Goal: Information Seeking & Learning: Learn about a topic

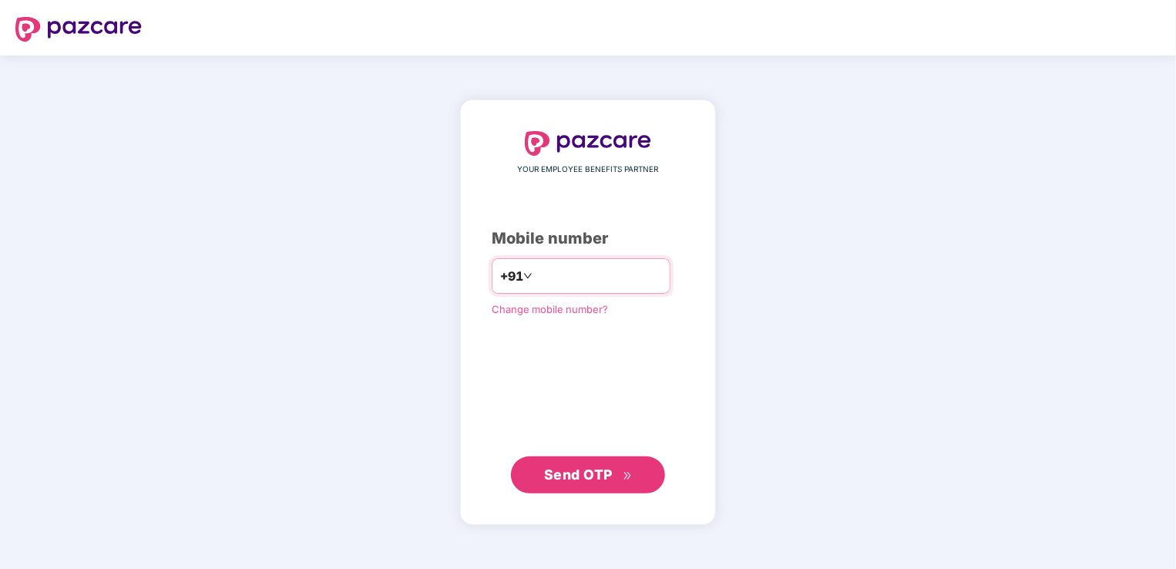
type input "**********"
click at [512, 374] on div "**********" at bounding box center [588, 312] width 193 height 362
click at [570, 466] on span "Send OTP" at bounding box center [578, 474] width 69 height 16
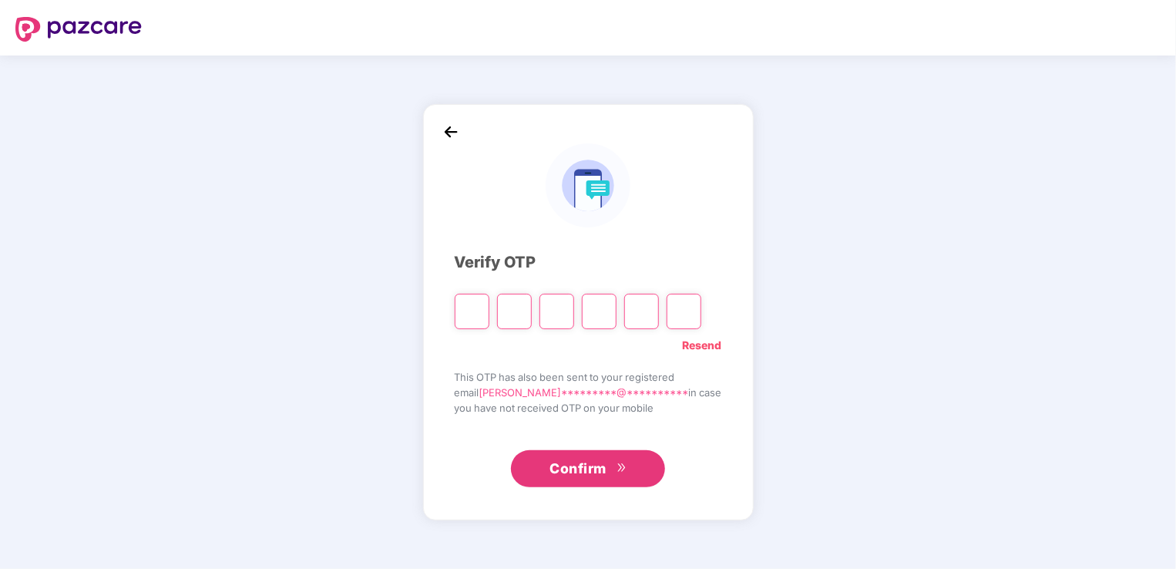
type input "*"
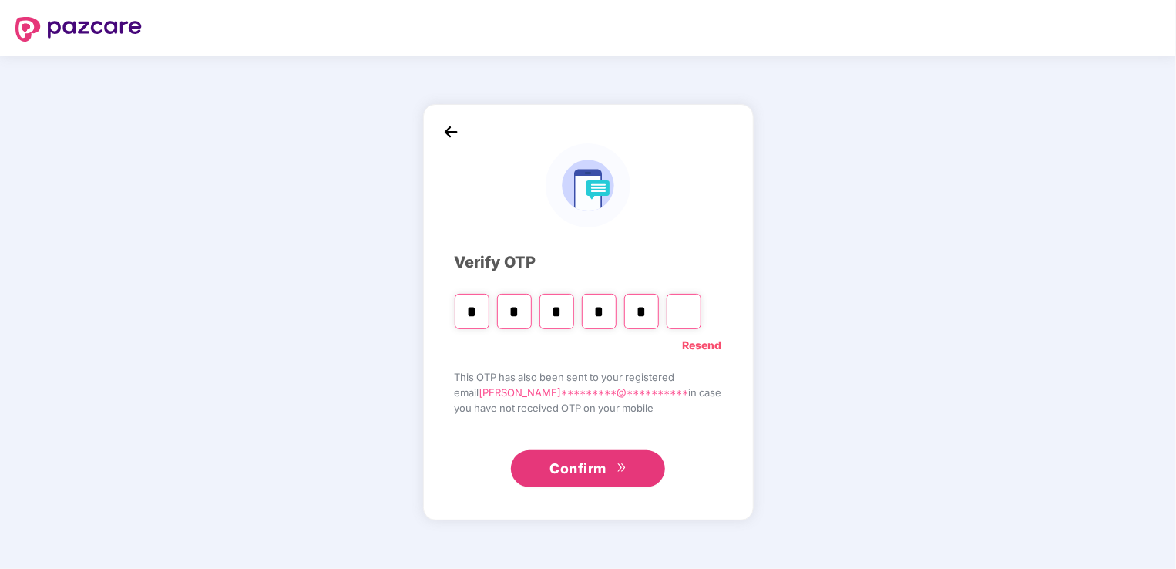
type input "*"
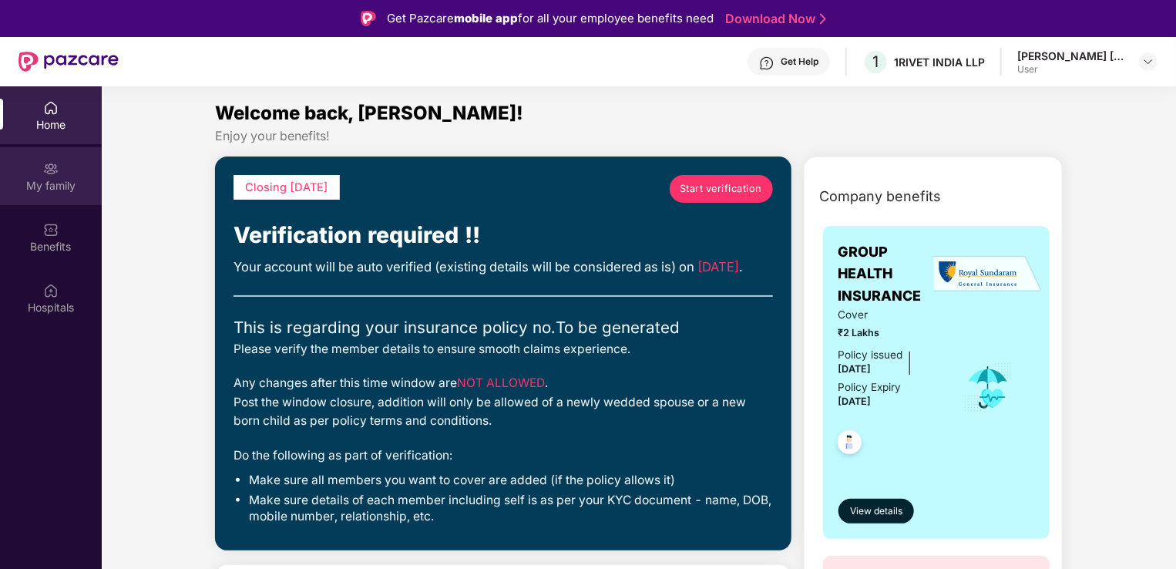
click at [62, 187] on div "My family" at bounding box center [51, 185] width 102 height 15
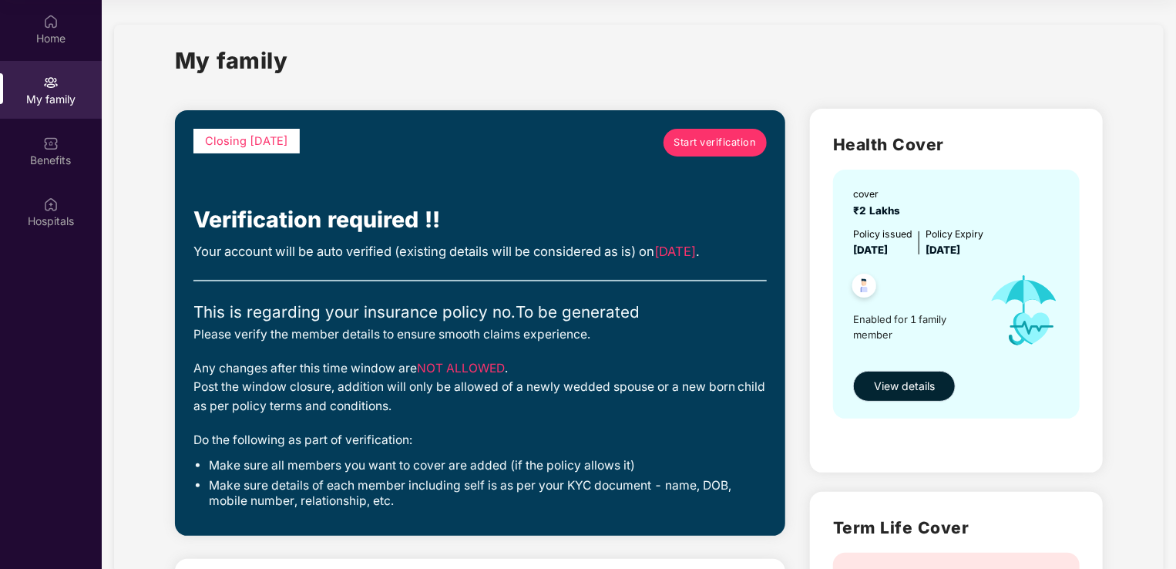
click at [913, 380] on span "View details" at bounding box center [904, 386] width 61 height 17
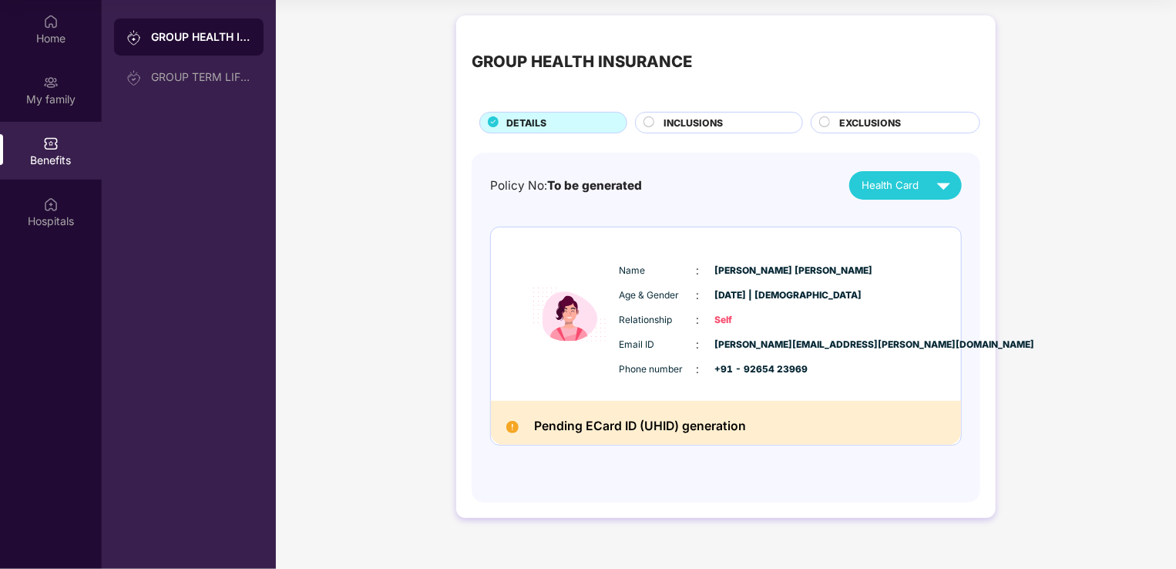
click at [738, 128] on div "INCLUSIONS" at bounding box center [726, 124] width 138 height 17
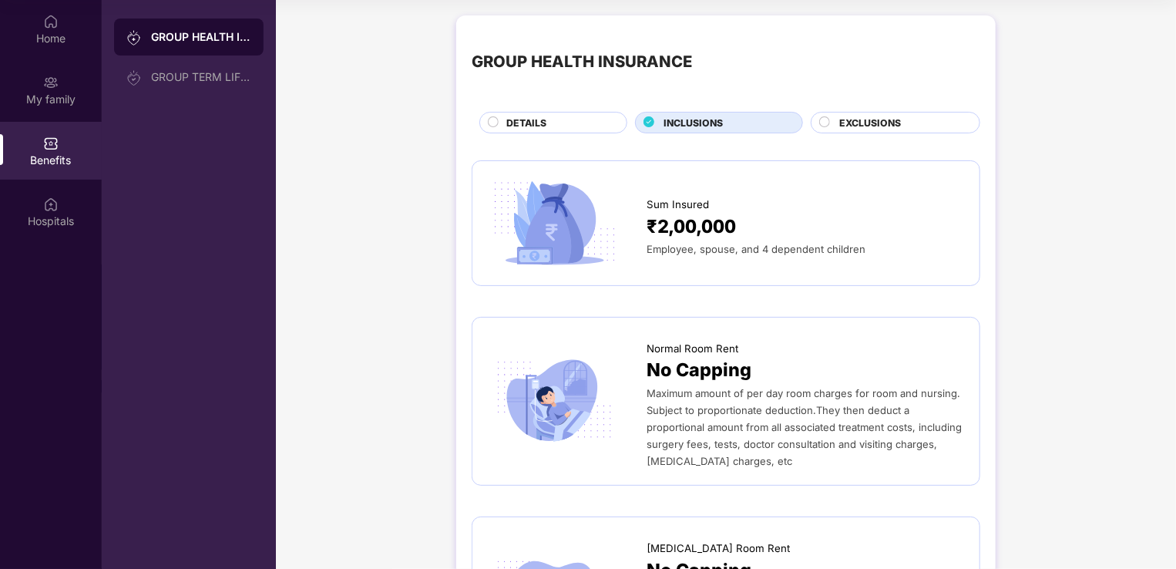
click at [577, 117] on div "DETAILS" at bounding box center [559, 124] width 120 height 17
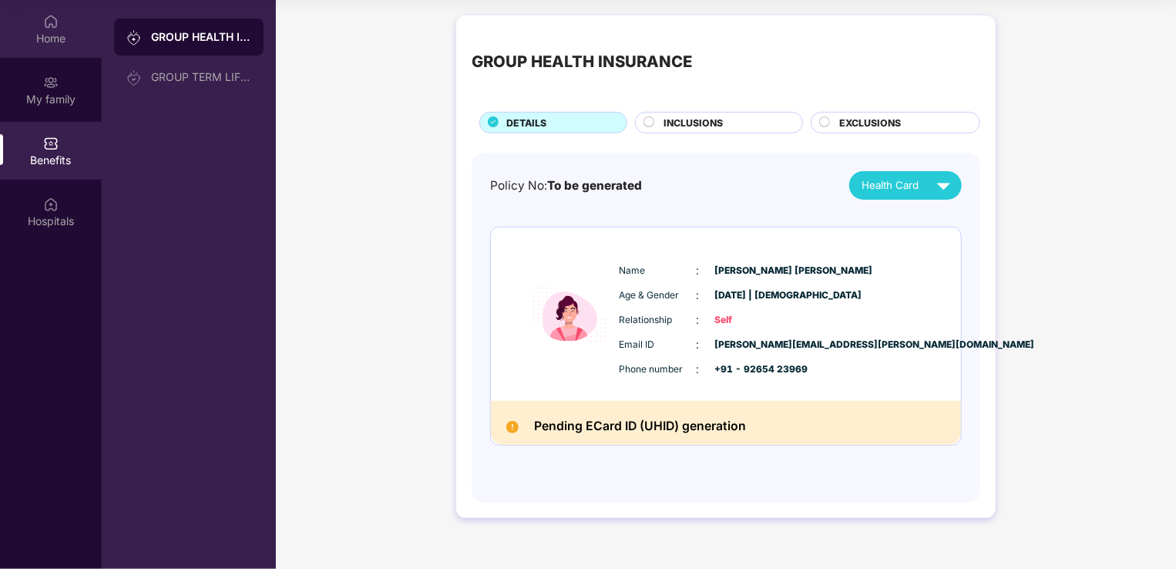
click at [59, 45] on div "Home" at bounding box center [51, 38] width 102 height 15
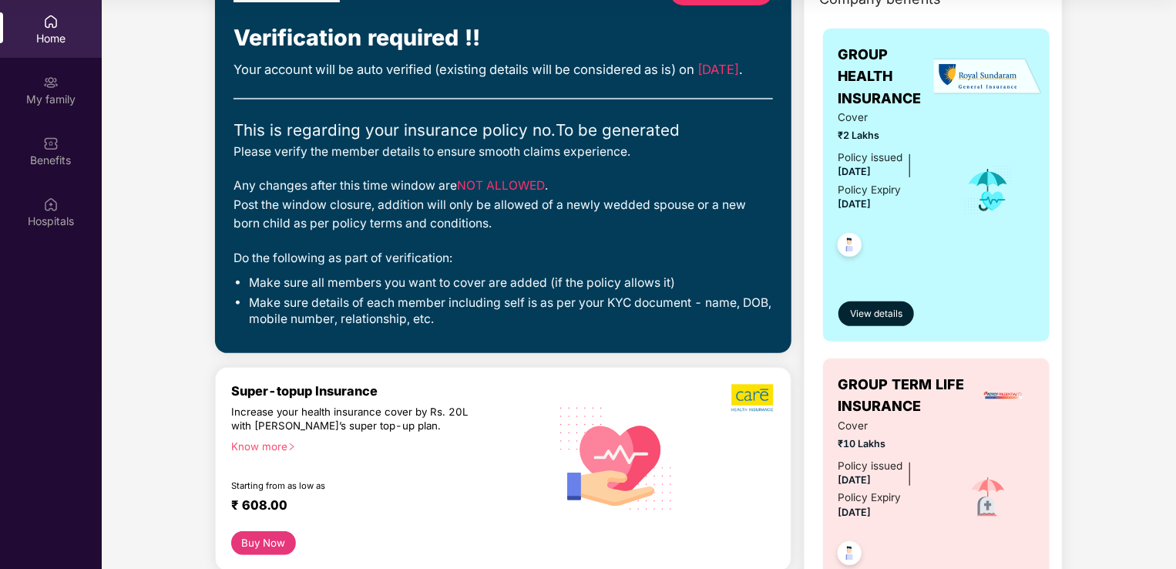
scroll to position [77, 0]
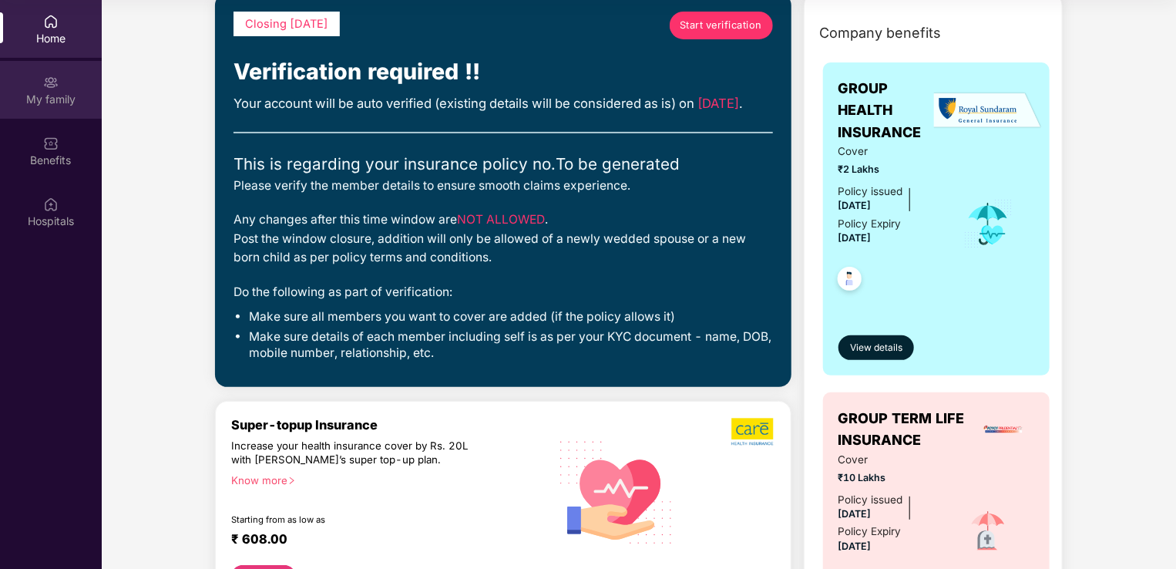
click at [51, 113] on div "My family" at bounding box center [51, 90] width 102 height 58
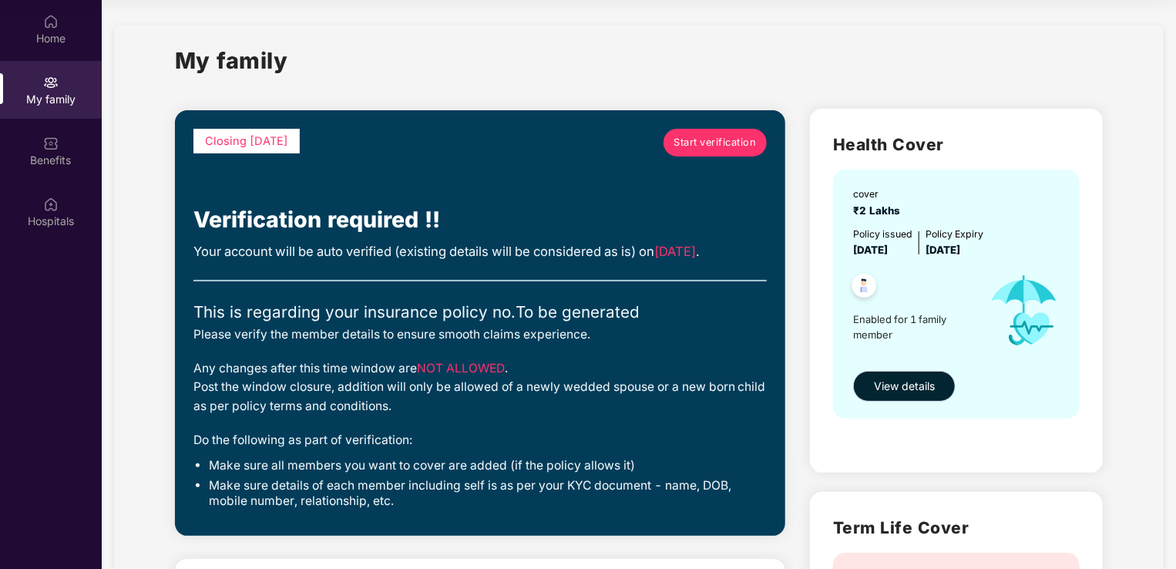
click at [908, 379] on span "View details" at bounding box center [904, 386] width 61 height 17
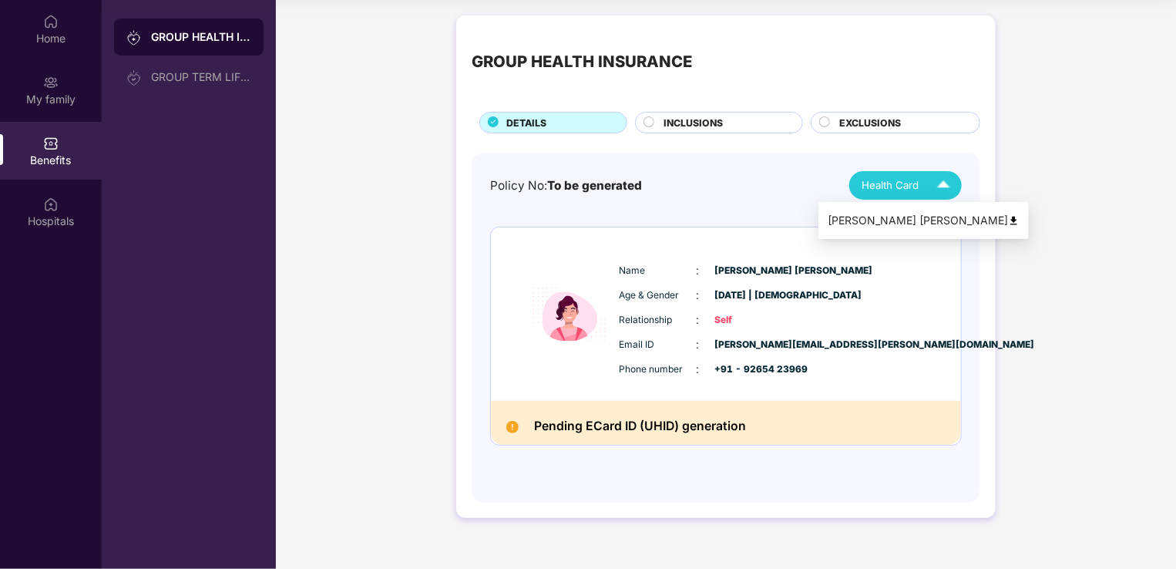
click at [859, 180] on button "Health Card" at bounding box center [905, 185] width 113 height 29
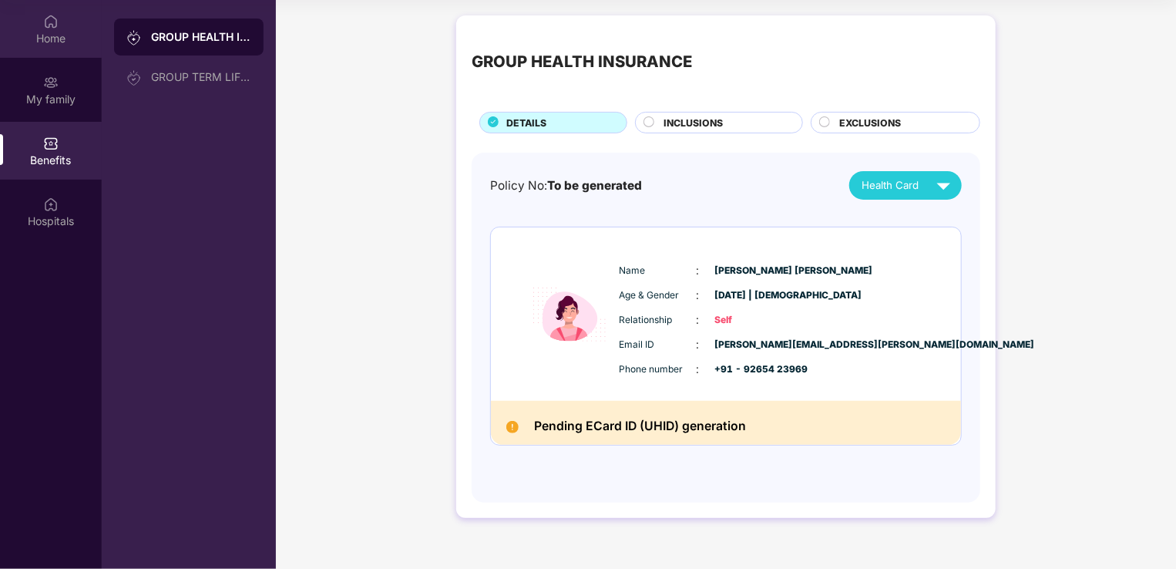
click at [59, 43] on div "Home" at bounding box center [51, 38] width 102 height 15
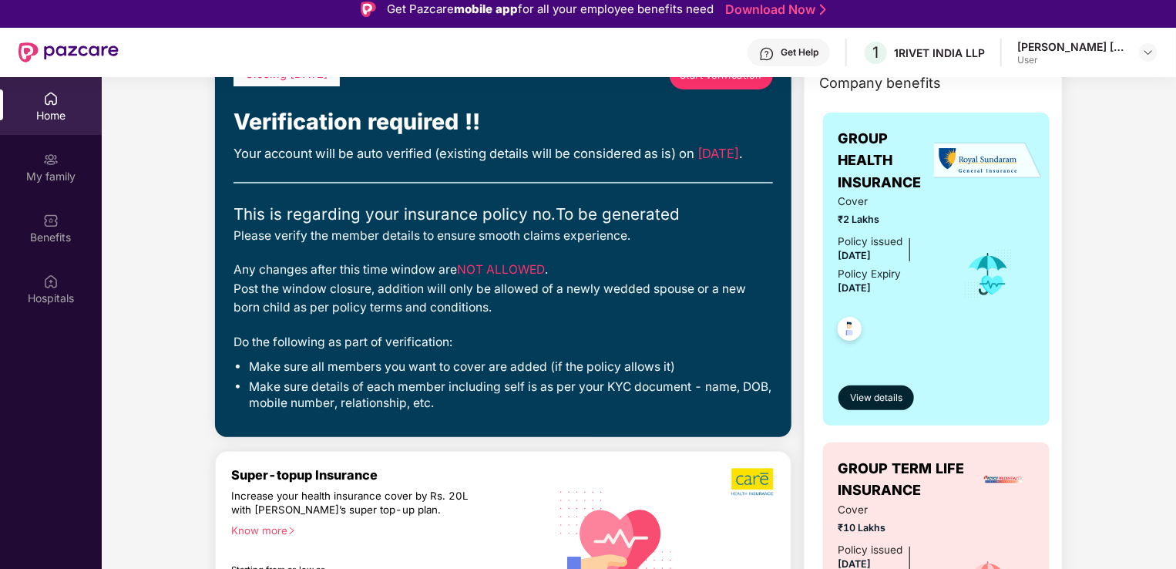
scroll to position [77, 0]
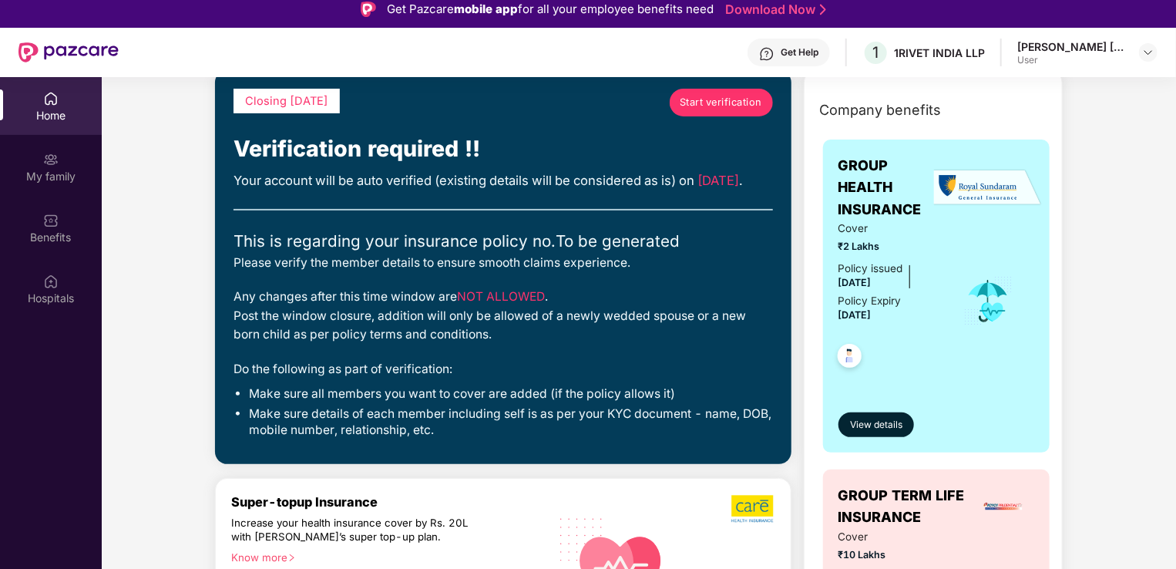
click at [310, 254] on div "This is regarding your insurance policy no. To be generated" at bounding box center [504, 241] width 540 height 25
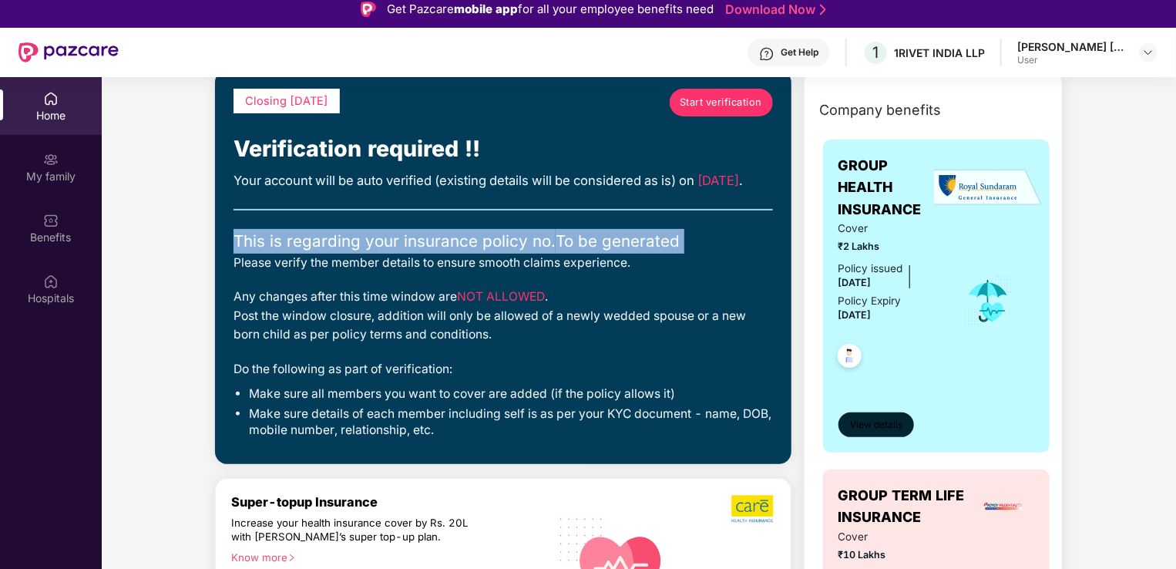
click at [864, 421] on span "View details" at bounding box center [876, 425] width 52 height 15
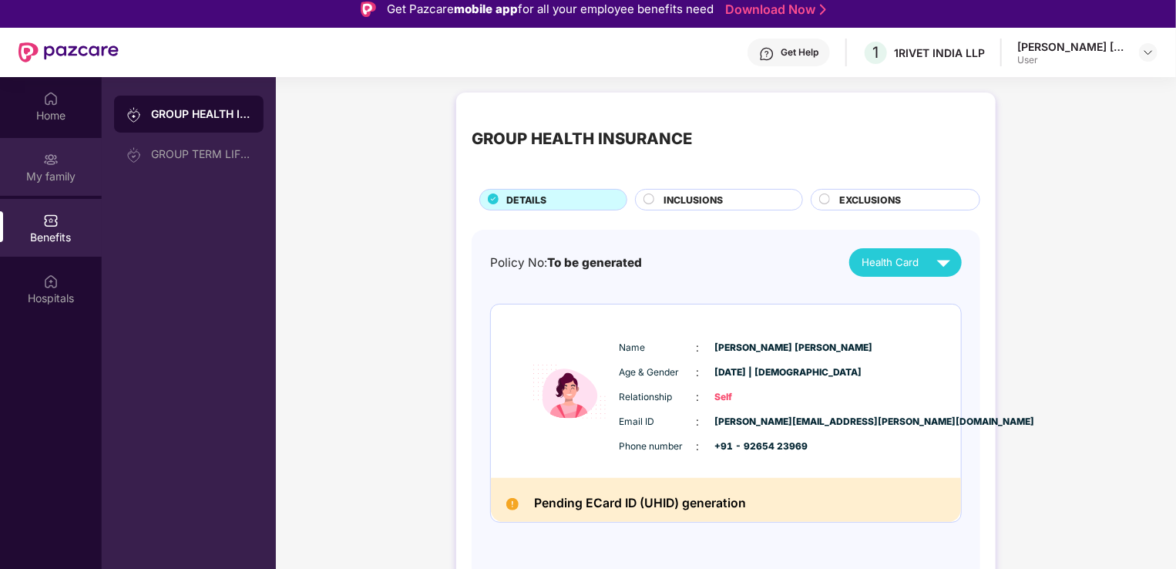
click at [50, 156] on img at bounding box center [50, 159] width 15 height 15
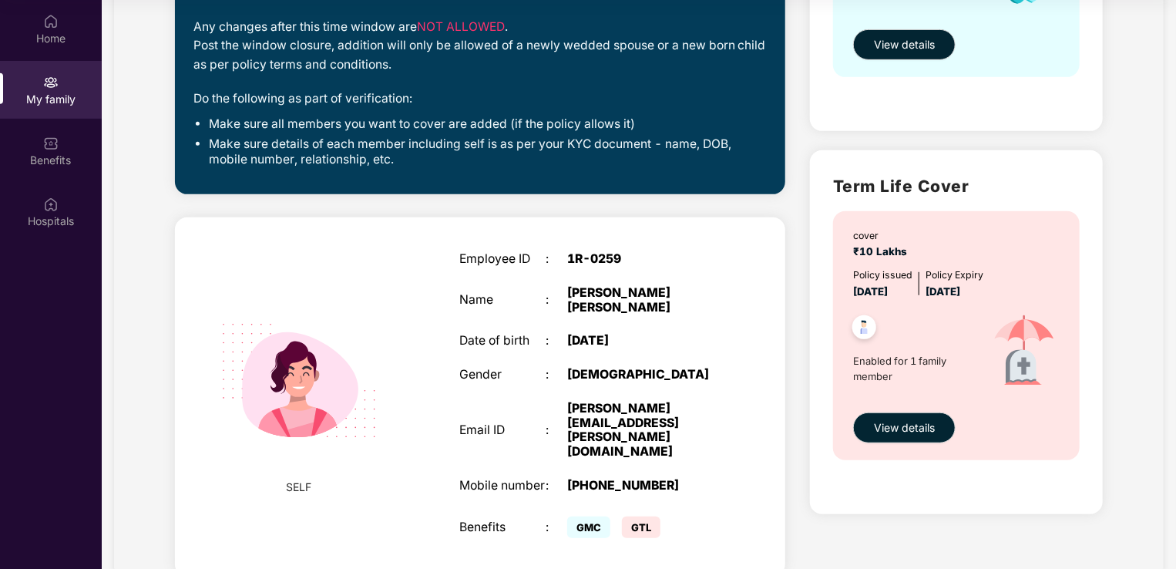
scroll to position [305, 0]
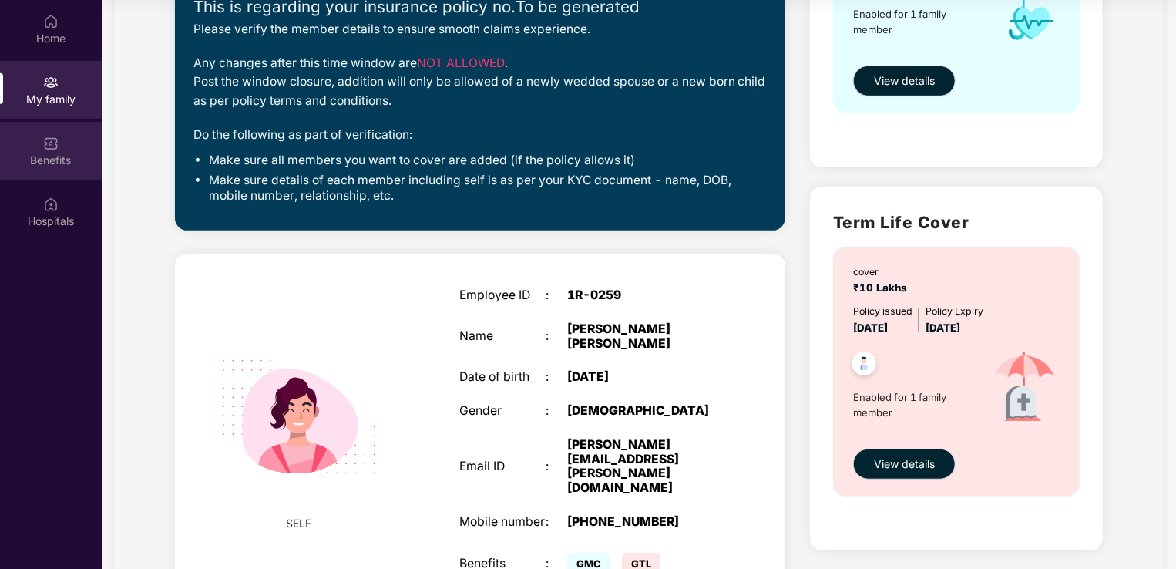
click at [79, 146] on div "Benefits" at bounding box center [51, 151] width 102 height 58
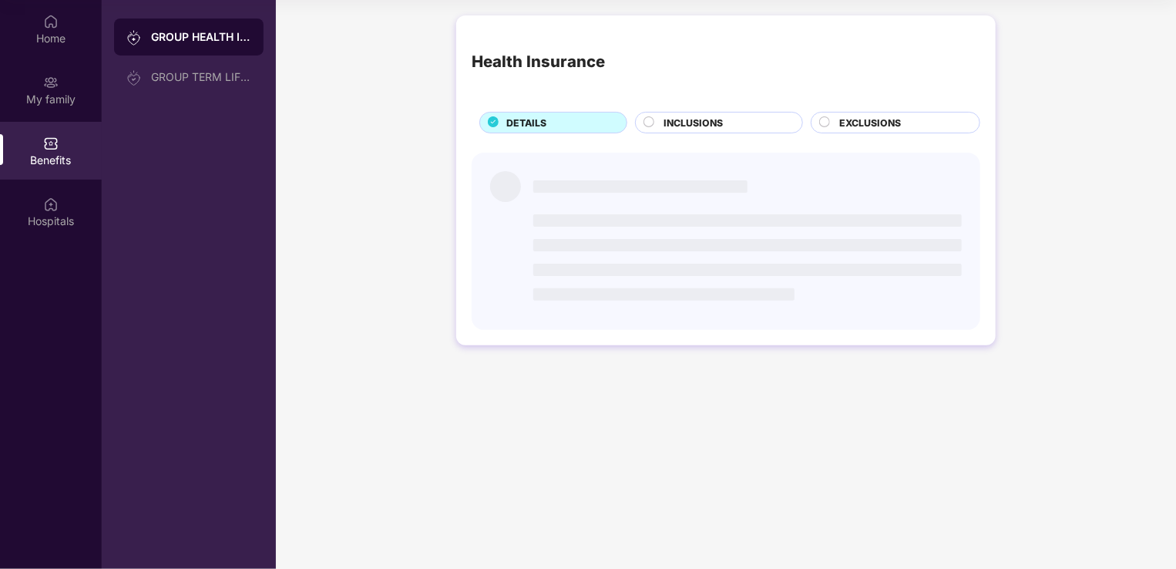
scroll to position [0, 0]
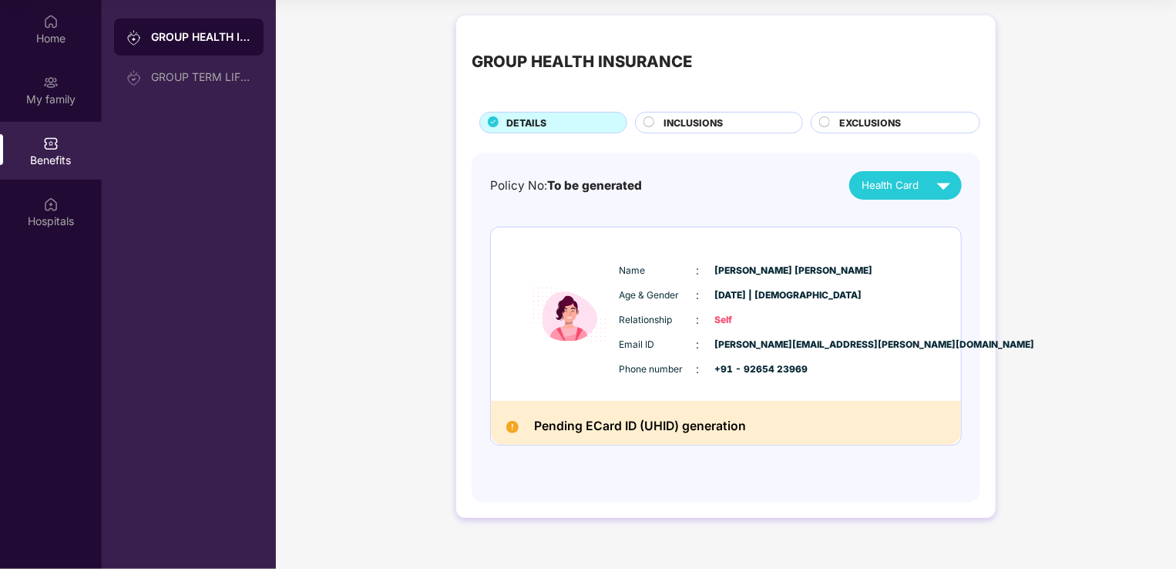
click at [715, 122] on span "INCLUSIONS" at bounding box center [693, 123] width 59 height 15
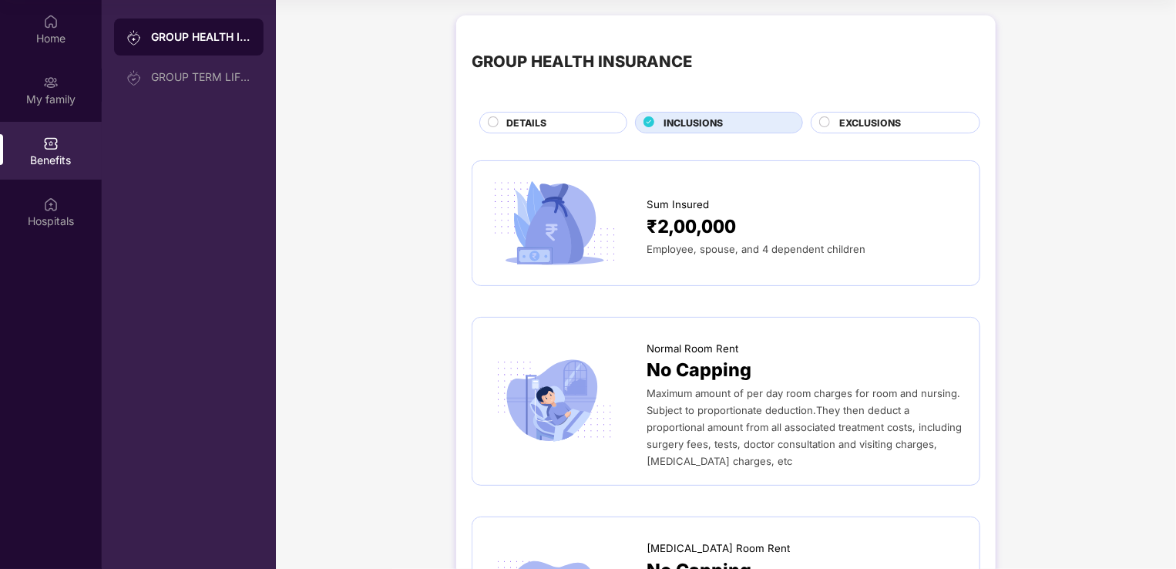
click at [673, 199] on span "Sum Insured" at bounding box center [678, 205] width 62 height 16
click at [568, 217] on img at bounding box center [554, 223] width 133 height 92
click at [676, 203] on span "Sum Insured" at bounding box center [678, 205] width 62 height 16
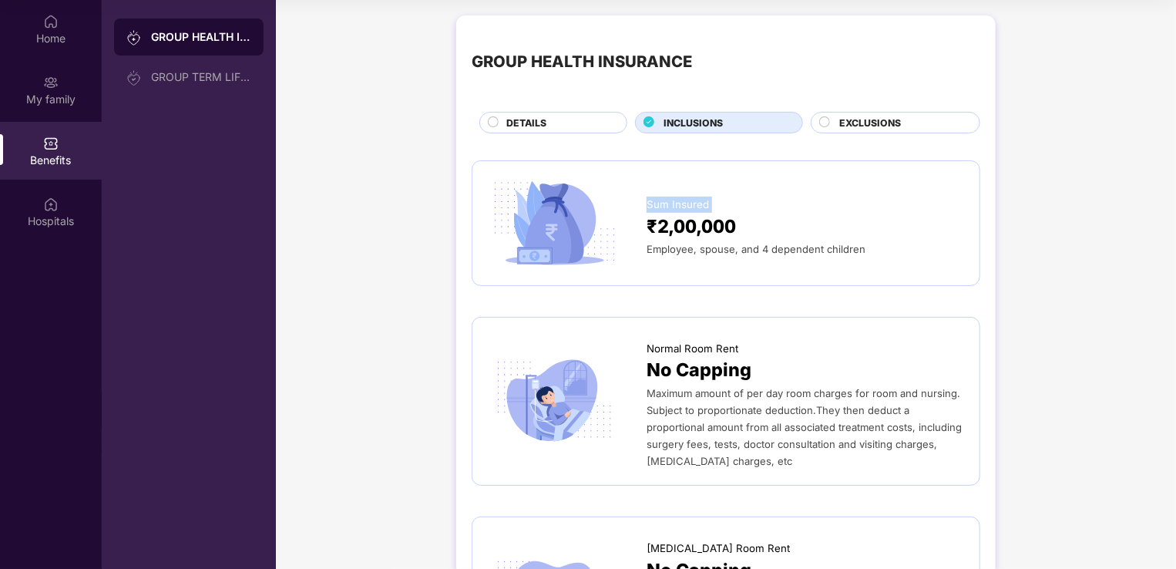
click at [676, 203] on span "Sum Insured" at bounding box center [678, 205] width 62 height 16
drag, startPoint x: 676, startPoint y: 203, endPoint x: 694, endPoint y: 236, distance: 37.6
click at [694, 236] on span "₹2,00,000" at bounding box center [691, 227] width 89 height 29
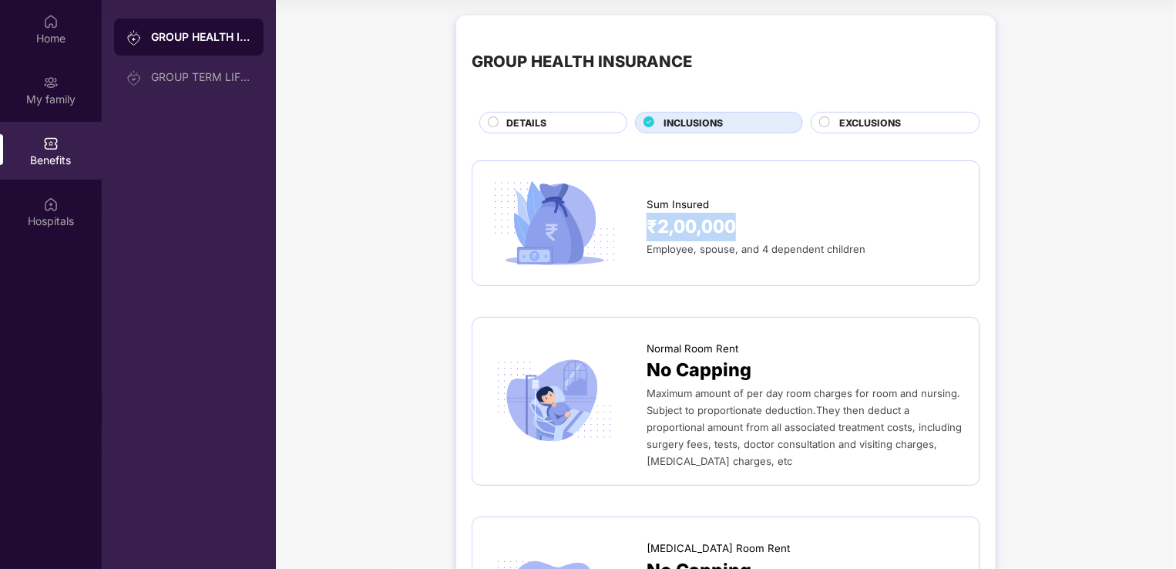
click at [694, 236] on span "₹2,00,000" at bounding box center [691, 227] width 89 height 29
drag, startPoint x: 694, startPoint y: 236, endPoint x: 701, endPoint y: 259, distance: 24.1
click at [701, 259] on div "Sum Insured ₹2,00,000 Employee, spouse, and 4 dependent children" at bounding box center [726, 223] width 476 height 92
click at [700, 259] on div "Sum Insured ₹2,00,000 Employee, spouse, and 4 dependent children" at bounding box center [726, 223] width 476 height 92
click at [547, 241] on img at bounding box center [554, 223] width 133 height 92
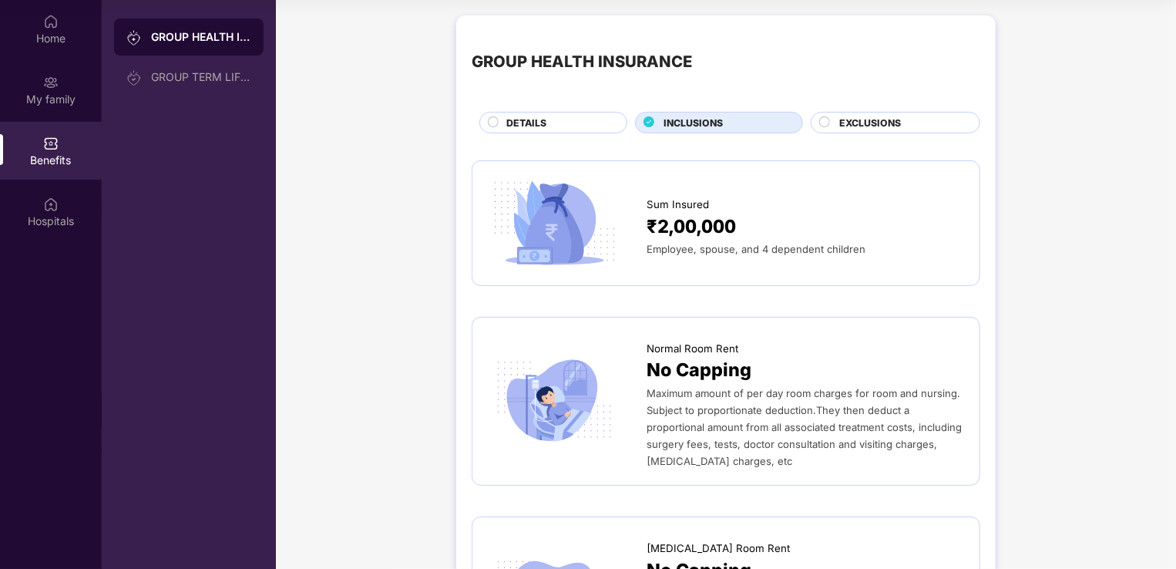
click at [547, 241] on img at bounding box center [554, 223] width 133 height 92
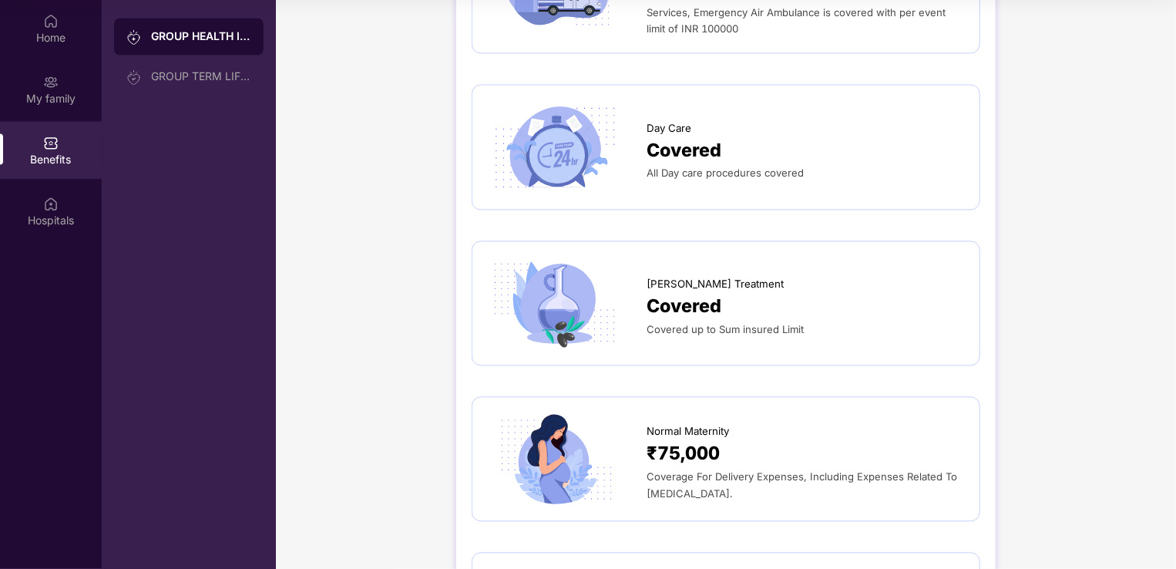
scroll to position [1542, 0]
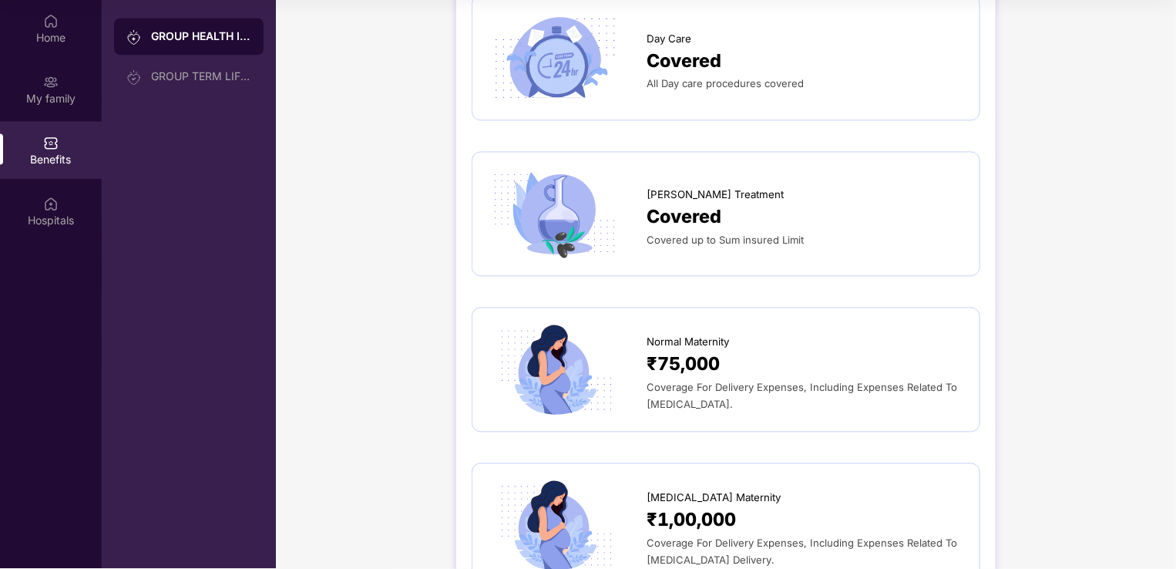
click at [535, 193] on img at bounding box center [554, 214] width 133 height 92
click at [647, 195] on span "[PERSON_NAME] Treatment" at bounding box center [715, 195] width 137 height 16
click at [660, 220] on span "Covered" at bounding box center [684, 217] width 75 height 29
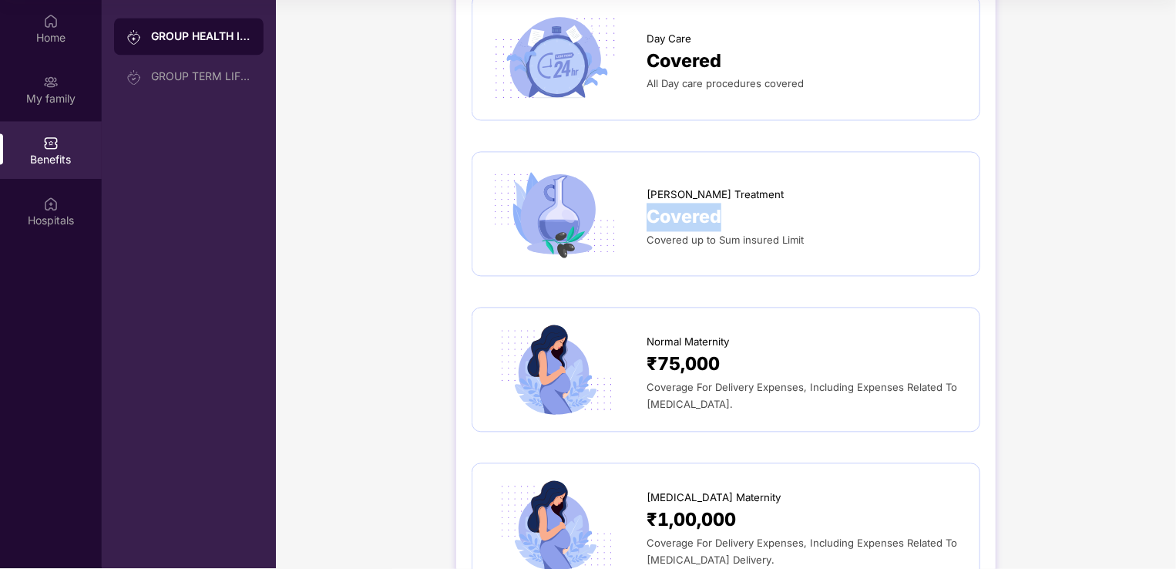
drag, startPoint x: 660, startPoint y: 220, endPoint x: 607, endPoint y: 218, distance: 52.4
click at [607, 218] on img at bounding box center [554, 214] width 133 height 92
click at [568, 217] on img at bounding box center [554, 214] width 133 height 92
click at [557, 239] on img at bounding box center [554, 214] width 133 height 92
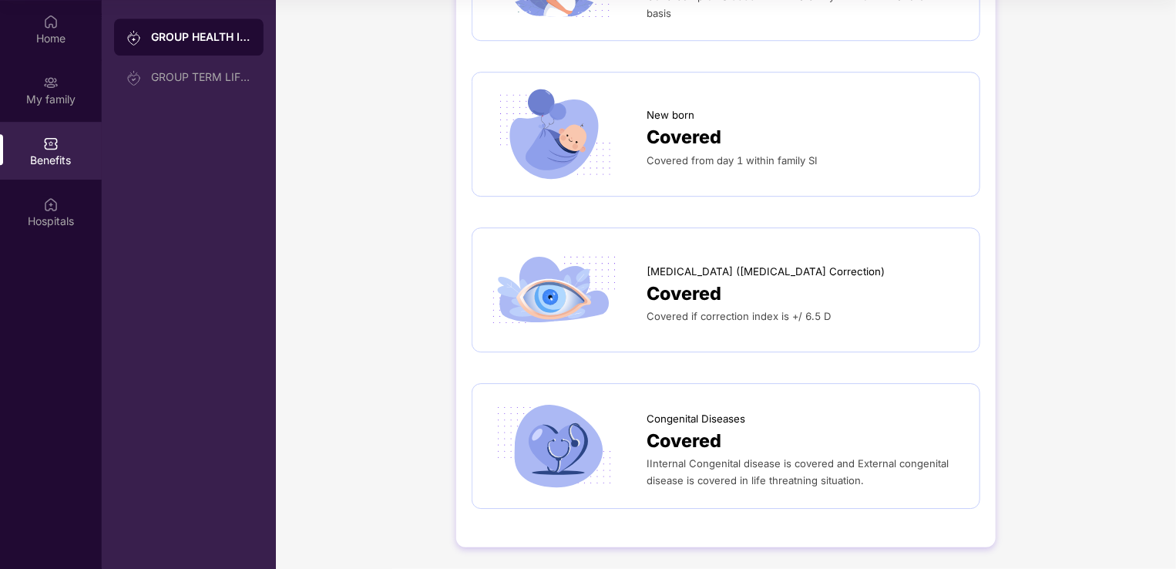
scroll to position [2168, 0]
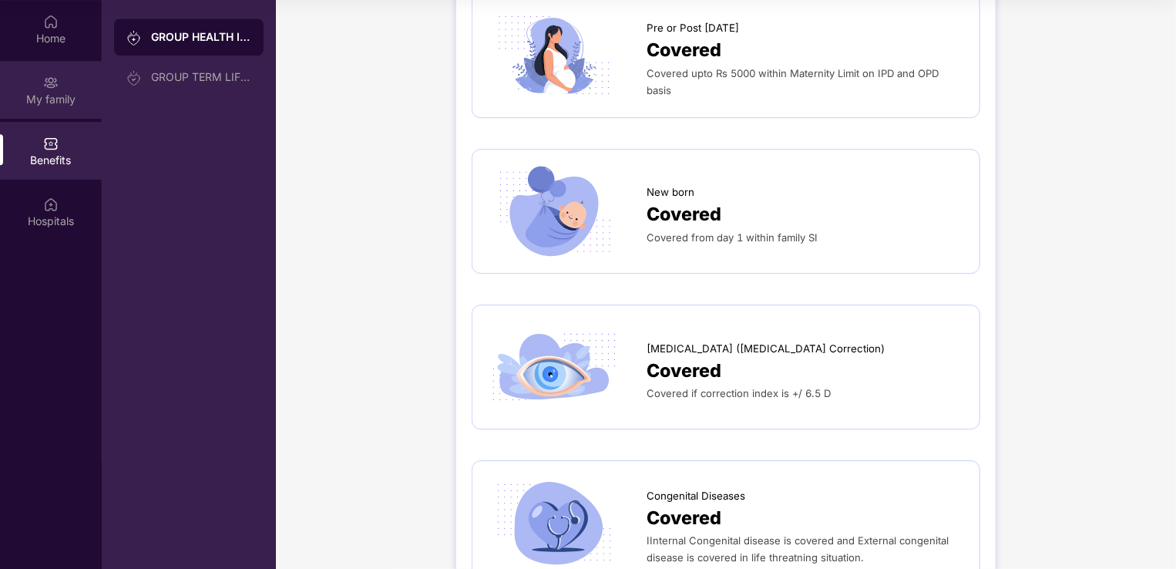
click at [75, 99] on div "My family" at bounding box center [51, 99] width 102 height 15
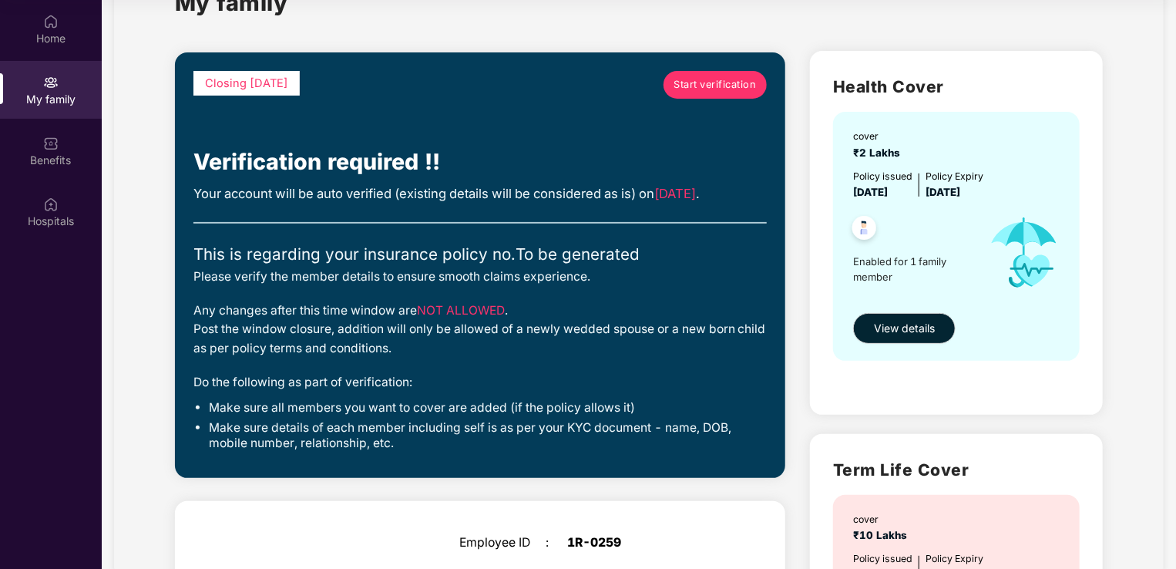
scroll to position [154, 0]
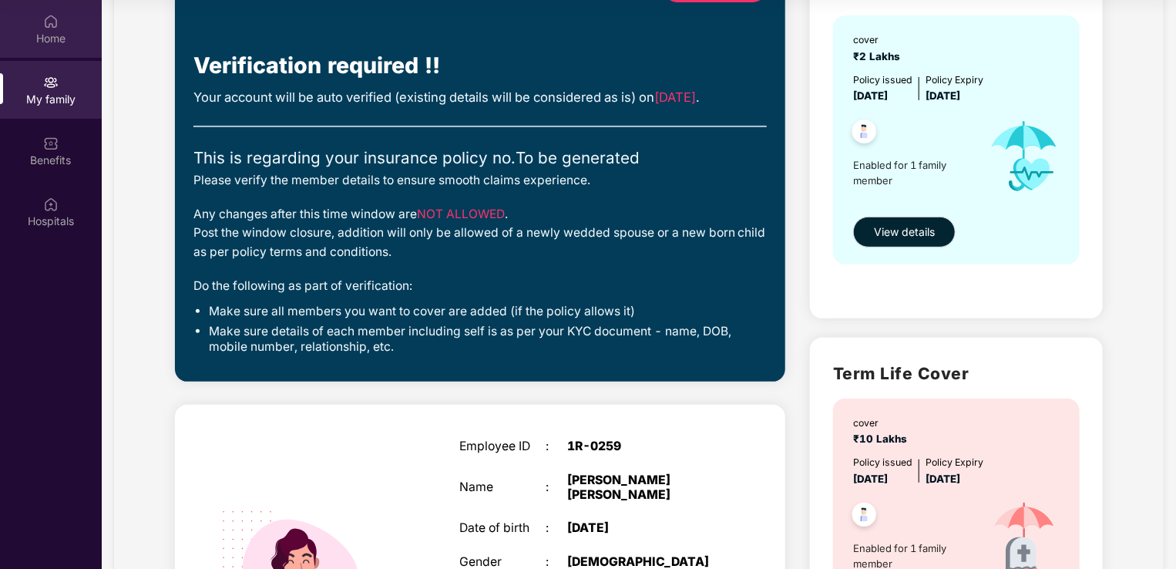
click at [48, 26] on img at bounding box center [50, 21] width 15 height 15
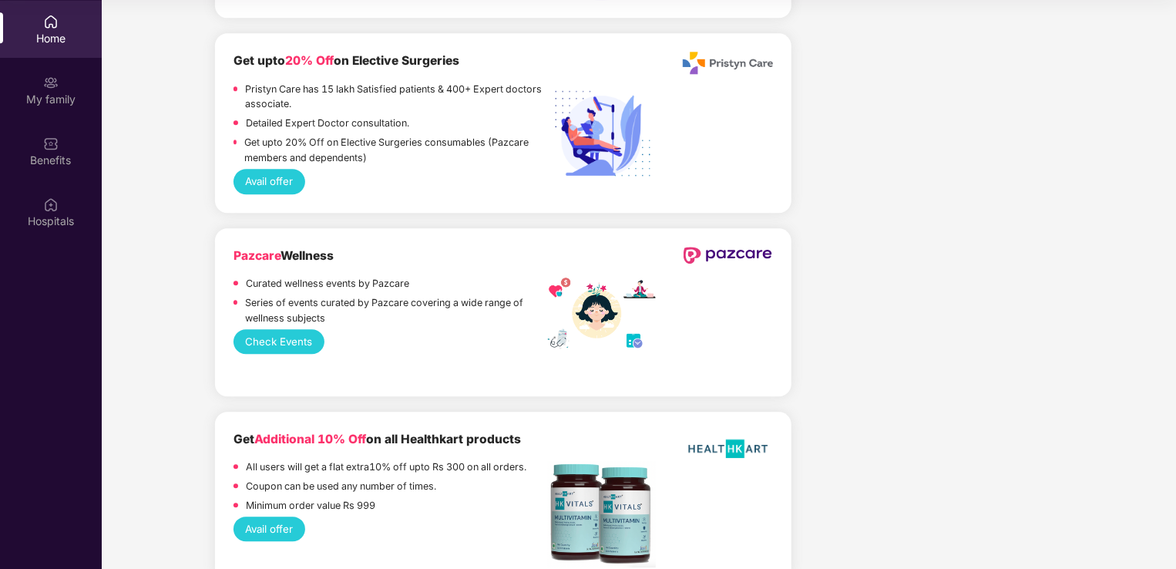
scroll to position [1918, 0]
